Goal: Task Accomplishment & Management: Use online tool/utility

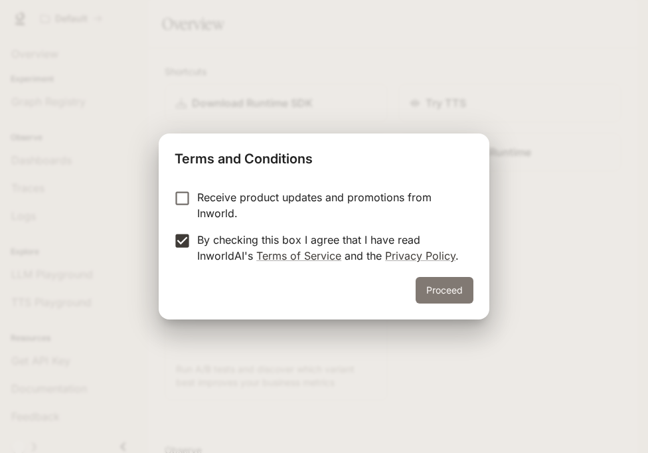
click at [448, 287] on button "Proceed" at bounding box center [444, 290] width 58 height 27
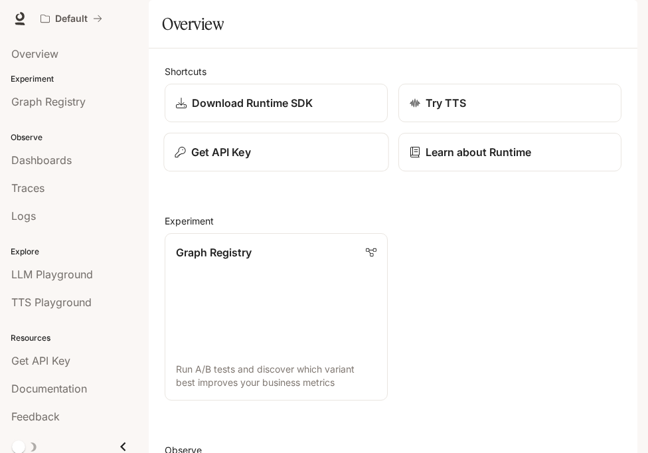
click at [190, 172] on button "Get API Key" at bounding box center [275, 152] width 225 height 39
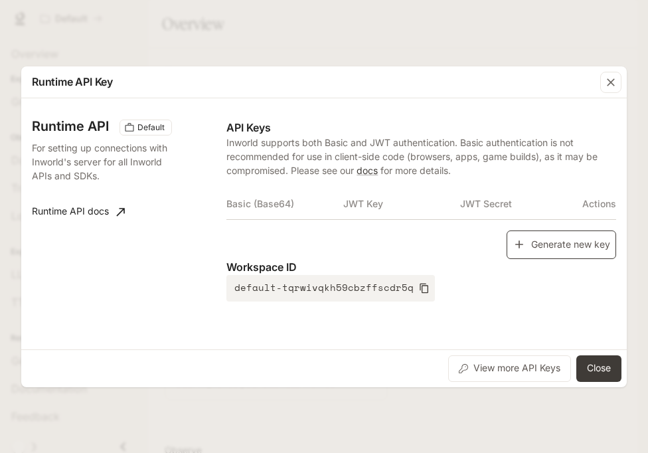
click at [520, 251] on icon "button" at bounding box center [518, 244] width 13 height 13
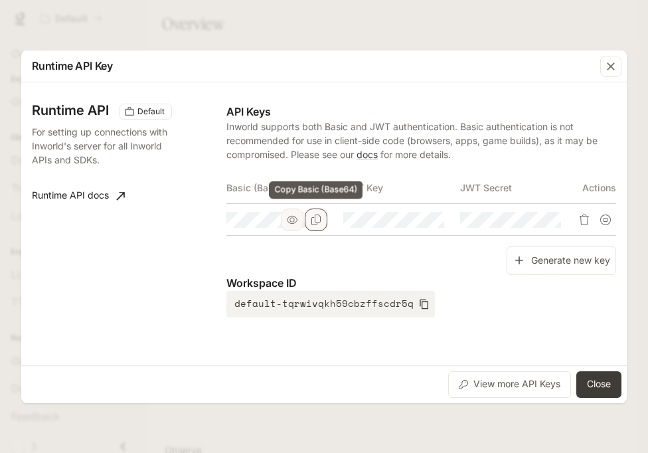
click at [315, 225] on button "Copy Basic (Base64)" at bounding box center [316, 219] width 23 height 23
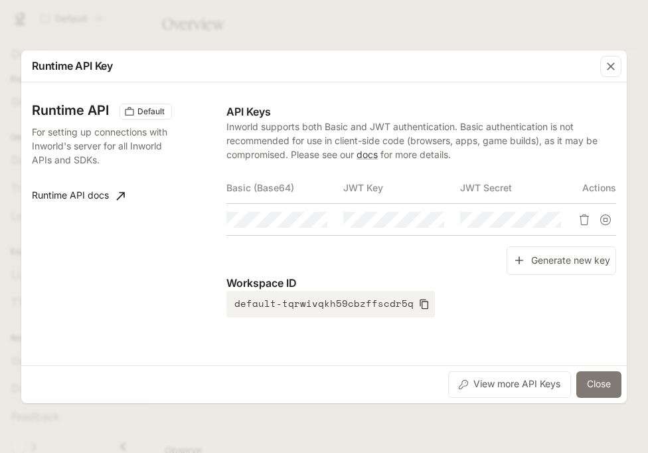
click at [610, 387] on button "Close" at bounding box center [598, 384] width 45 height 27
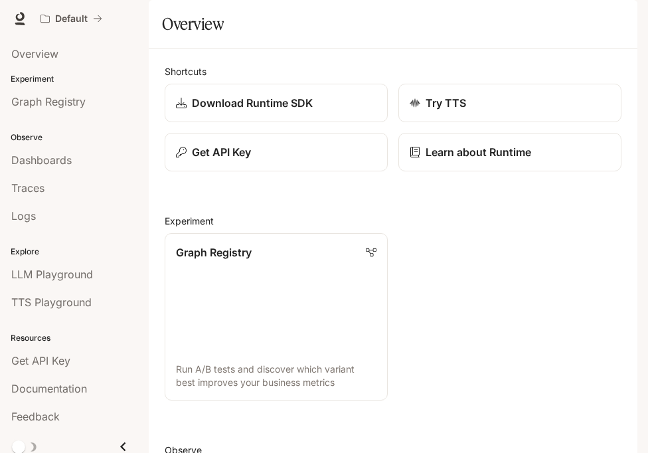
click at [616, 19] on icon "button" at bounding box center [618, 18] width 11 height 11
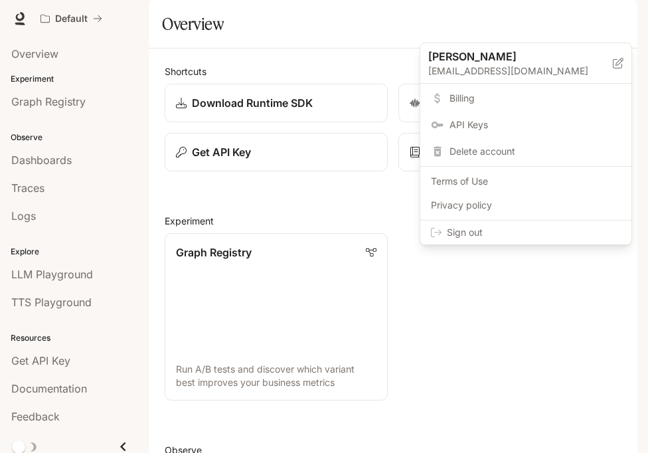
click at [575, 237] on span "Sign out" at bounding box center [534, 232] width 174 height 13
